Goal: Navigation & Orientation: Understand site structure

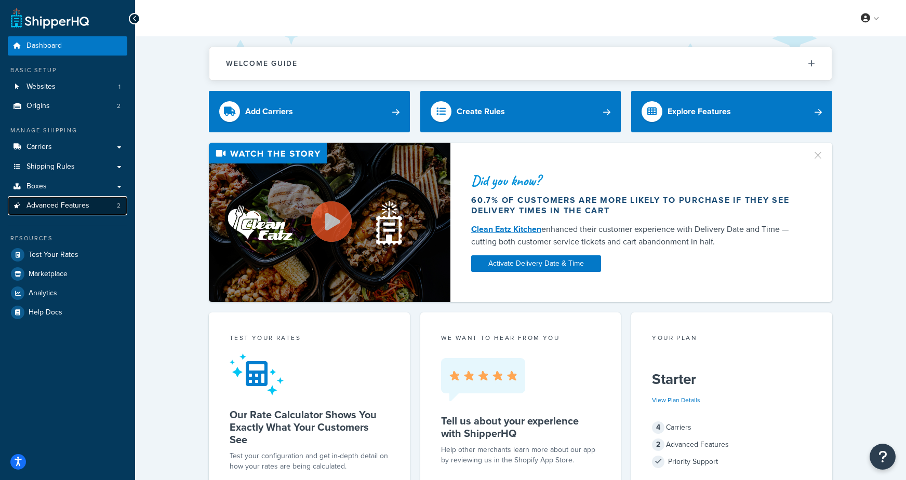
click at [87, 210] on span "Advanced Features" at bounding box center [57, 205] width 63 height 9
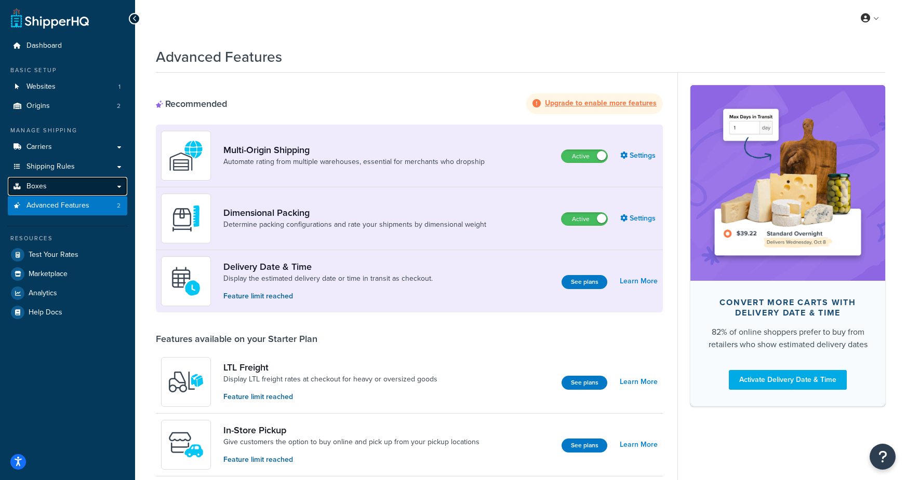
click at [50, 186] on link "Boxes" at bounding box center [67, 186] width 119 height 19
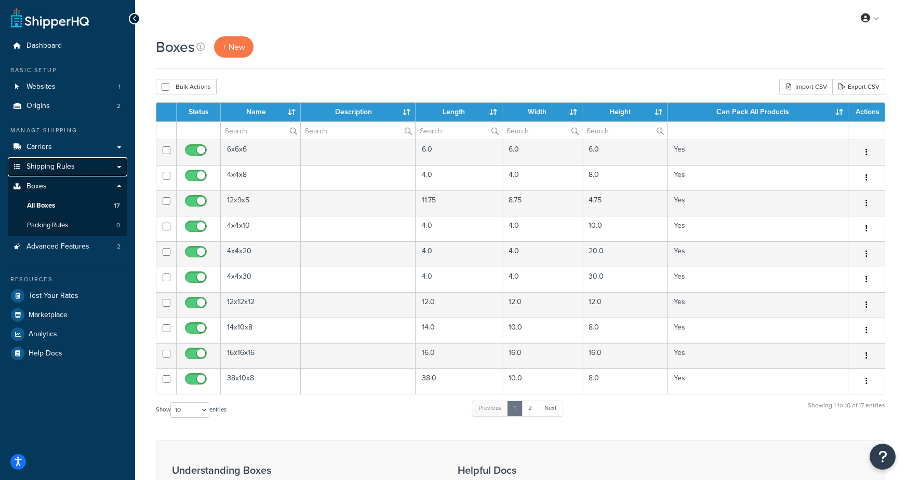
click at [51, 163] on span "Shipping Rules" at bounding box center [50, 167] width 48 height 9
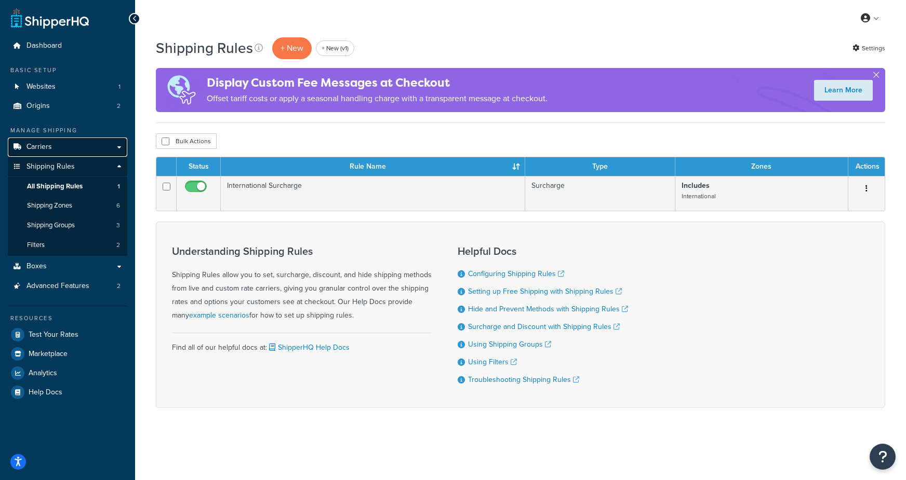
click at [47, 145] on span "Carriers" at bounding box center [38, 147] width 25 height 9
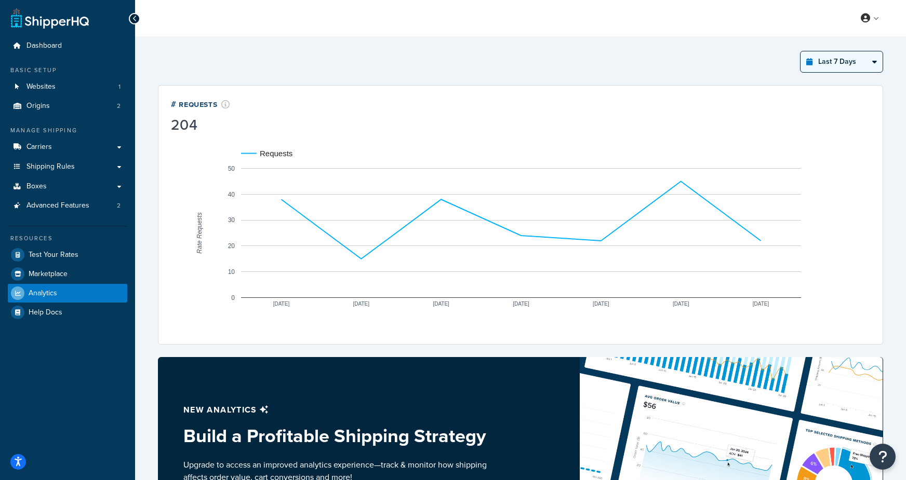
click at [835, 59] on select "Last 24 Hours Last 7 Days Last 30 Days Last 3 Months Last 6 Months Last 12 Mont…" at bounding box center [841, 61] width 82 height 21
select select "last_6_months"
click at [801, 51] on select "Last 24 Hours Last 7 Days Last 30 Days Last 3 Months Last 6 Months Last 12 Mont…" at bounding box center [841, 61] width 82 height 21
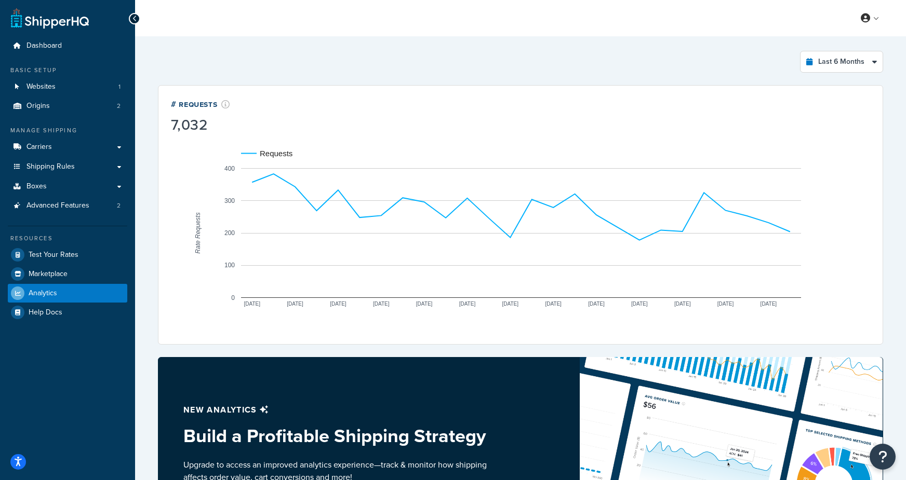
click at [529, 60] on div "Last 6 Months Select a time period Last 24 Hours Last 7 Days Last 30 Days Last …" at bounding box center [520, 62] width 725 height 22
click at [91, 207] on link "Advanced Features 2" at bounding box center [67, 205] width 119 height 19
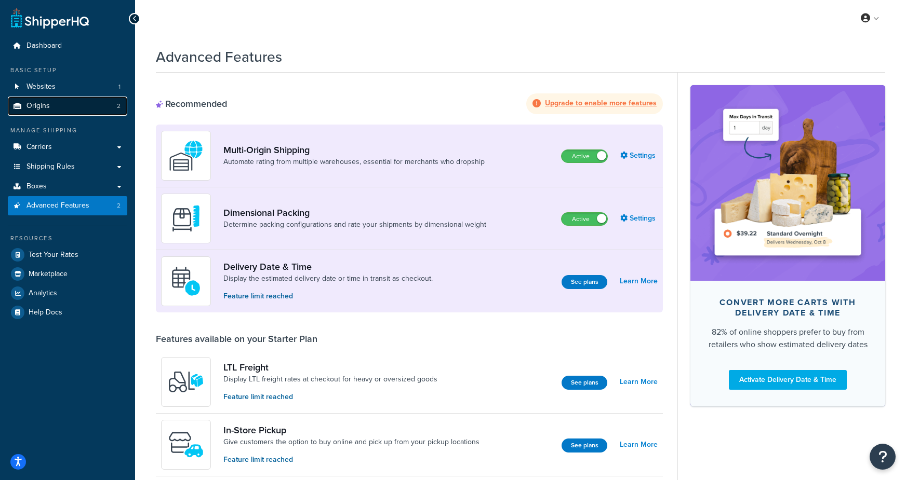
click at [51, 111] on link "Origins 2" at bounding box center [67, 106] width 119 height 19
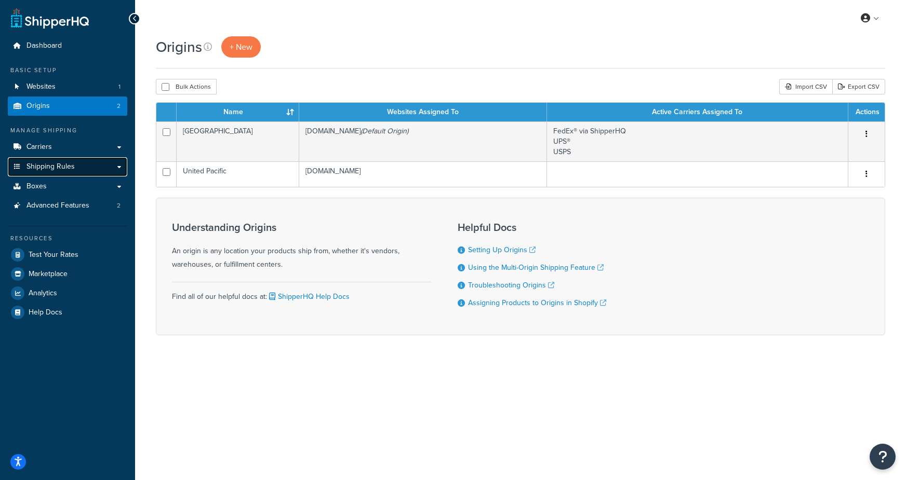
click at [70, 171] on span "Shipping Rules" at bounding box center [50, 167] width 48 height 9
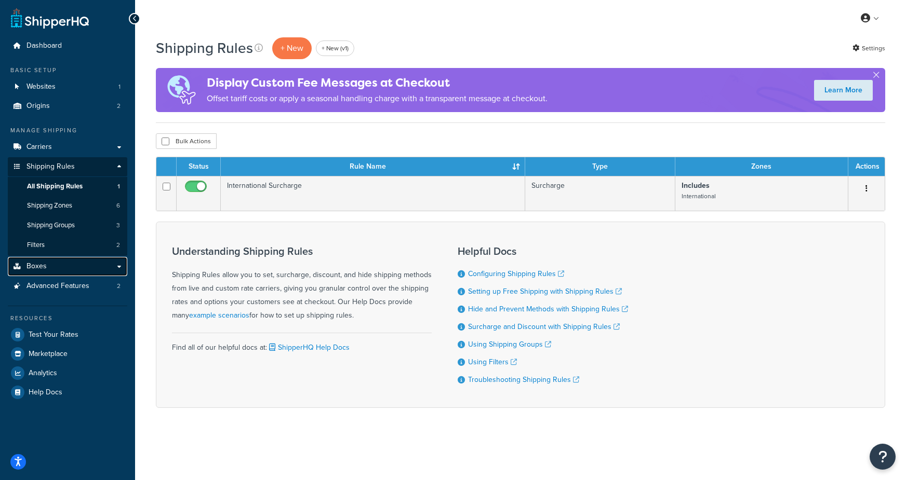
click at [59, 265] on link "Boxes" at bounding box center [67, 266] width 119 height 19
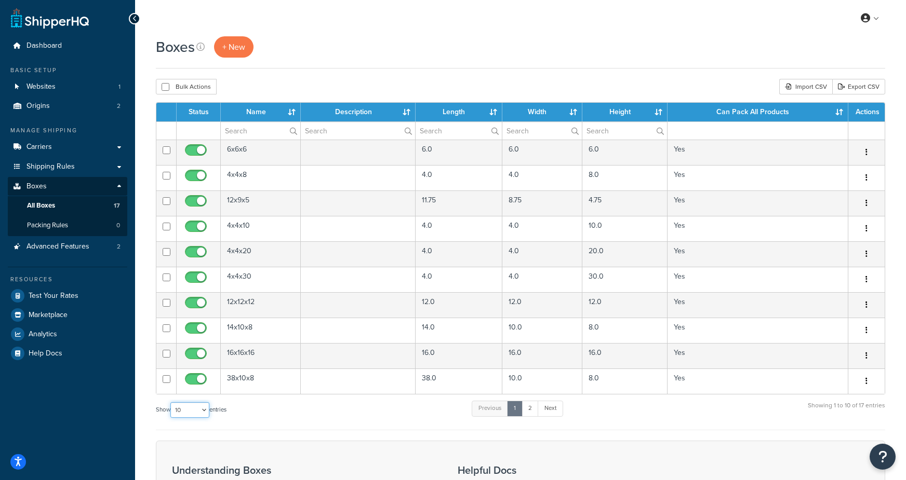
click at [194, 409] on select "10 15 25 50 100 1000" at bounding box center [189, 410] width 39 height 16
select select "50"
click at [171, 402] on select "10 15 25 50 100 1000" at bounding box center [189, 410] width 39 height 16
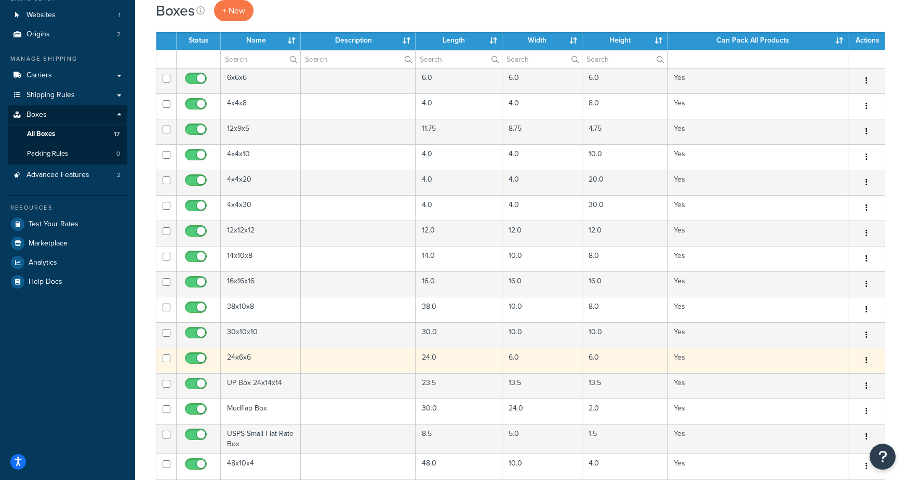
scroll to position [69, 0]
